Goal: Information Seeking & Learning: Learn about a topic

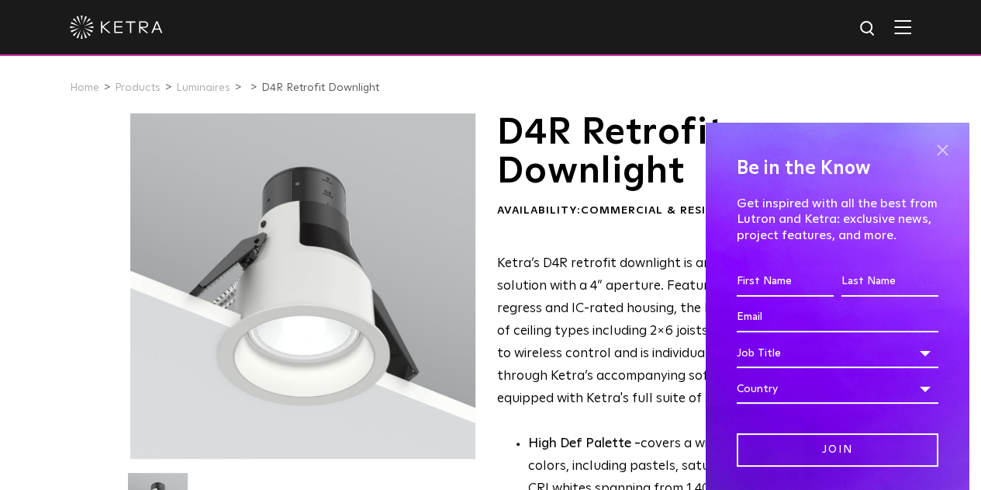
click at [931, 148] on span at bounding box center [942, 149] width 23 height 23
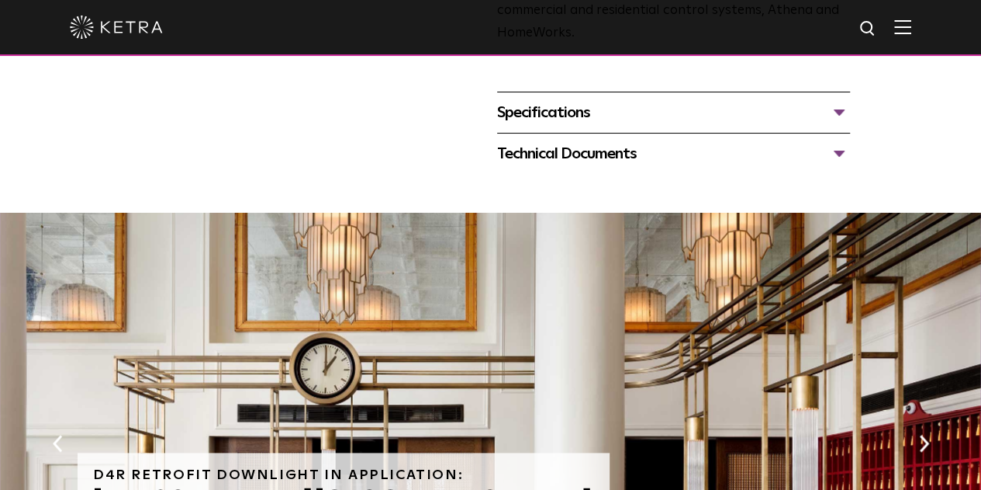
scroll to position [771, 0]
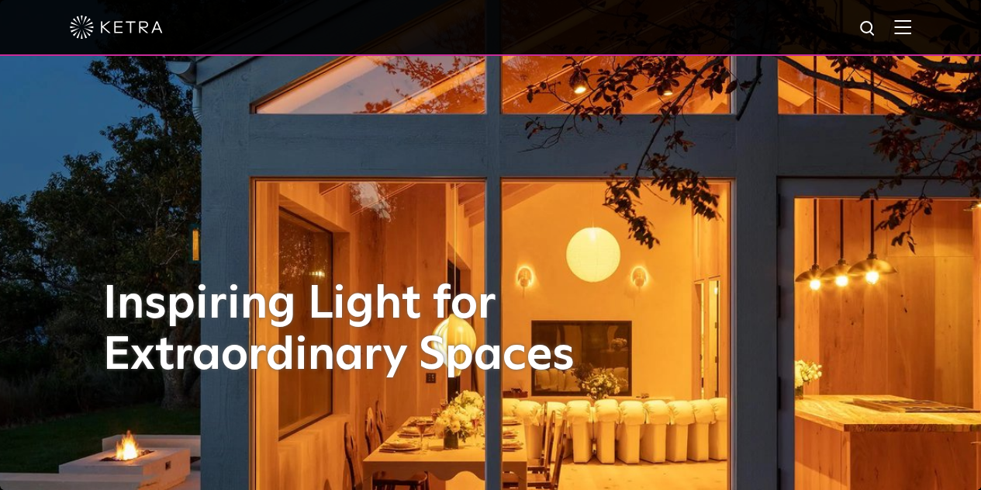
click at [909, 30] on img at bounding box center [903, 26] width 17 height 15
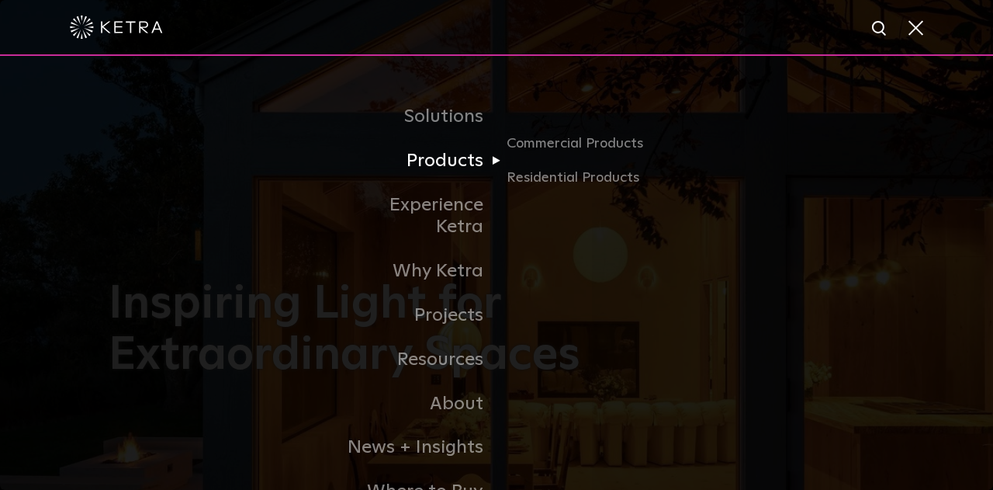
click at [454, 174] on link "Products" at bounding box center [417, 161] width 159 height 44
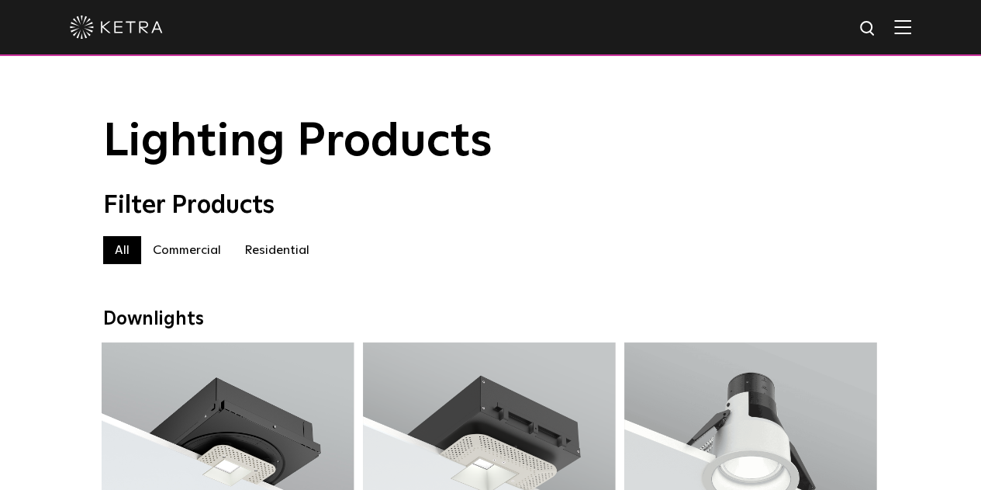
click at [283, 248] on label "Residential" at bounding box center [277, 250] width 88 height 28
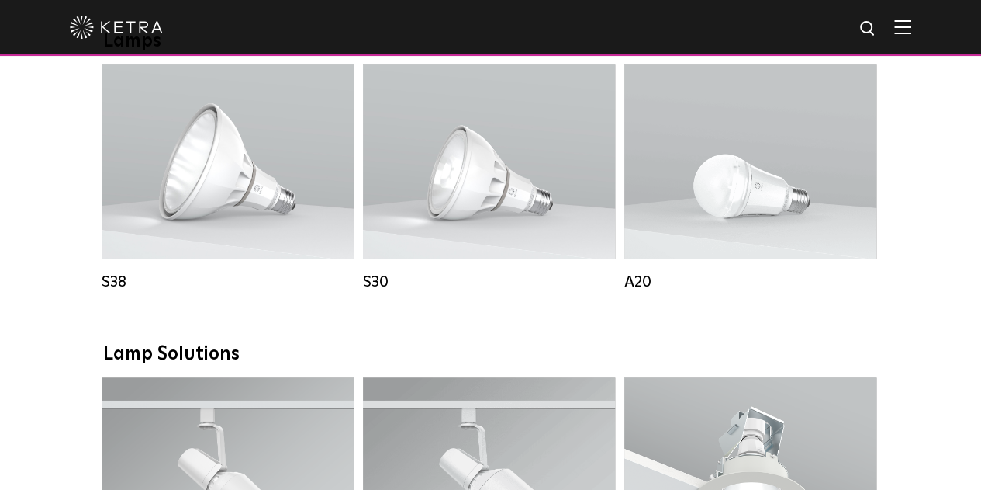
scroll to position [900, 0]
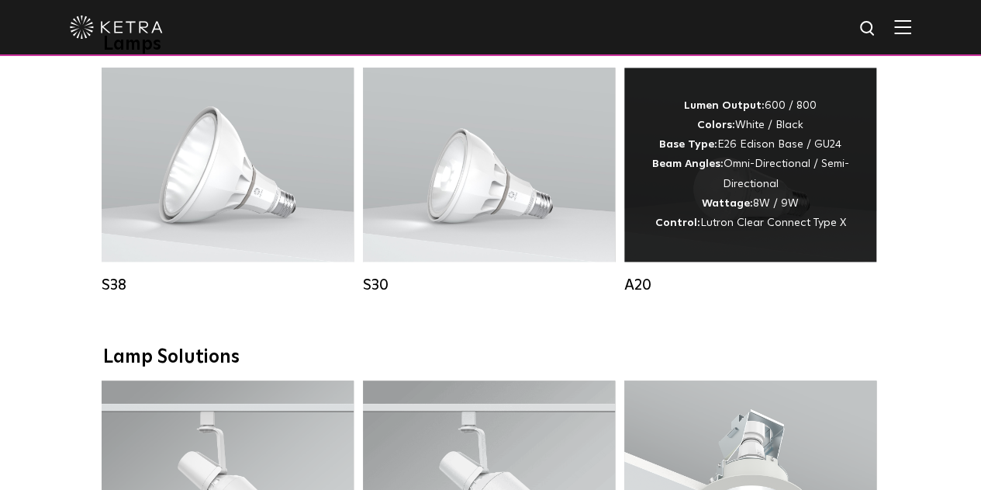
click at [711, 228] on span "Lutron Clear Connect Type X" at bounding box center [774, 222] width 146 height 11
